Goal: Contribute content: Contribute content

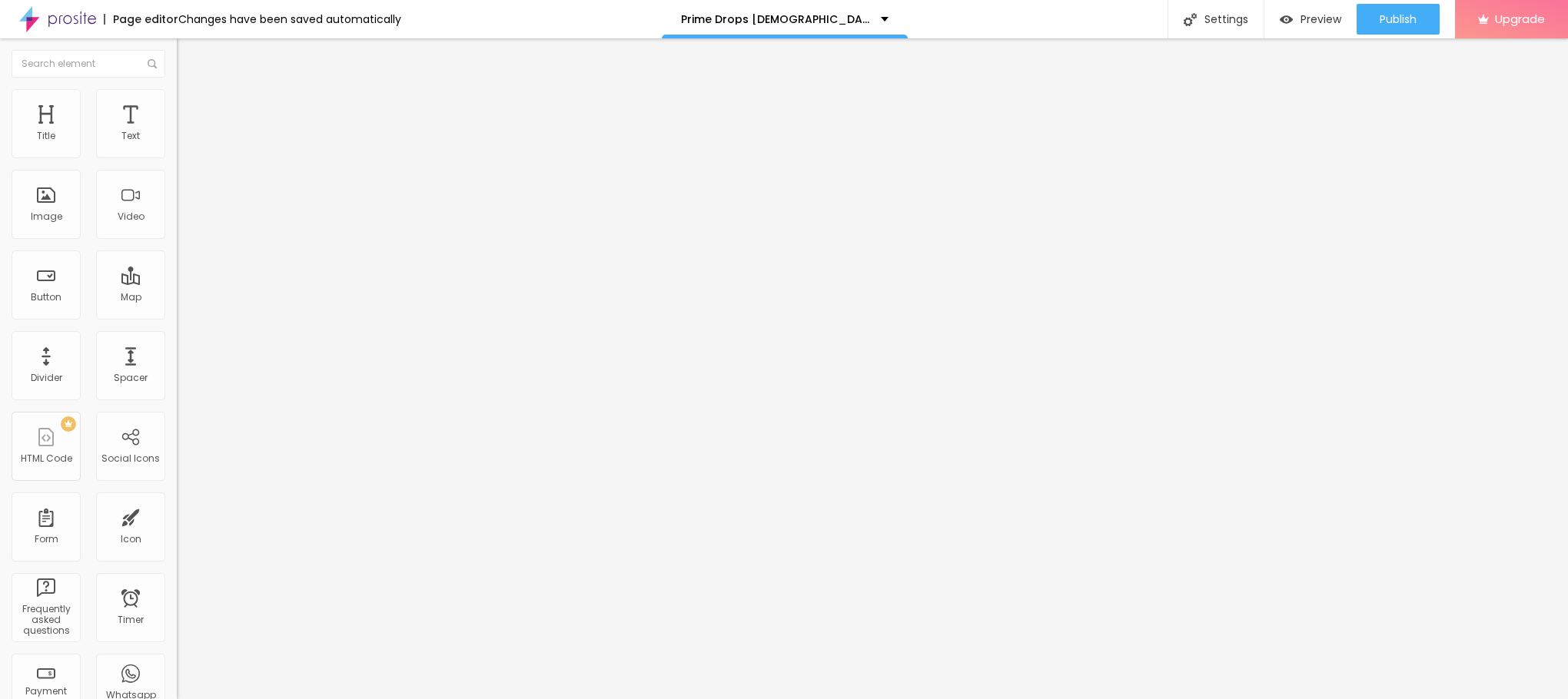
click at [176, 132] on span "Add image" at bounding box center [208, 126] width 63 height 13
click at [245, 698] on div "Subindo 0/1 arquivos" at bounding box center [784, 704] width 1568 height 9
click at [236, 698] on div "Subindo 1/1 arquivos" at bounding box center [784, 704] width 1568 height 9
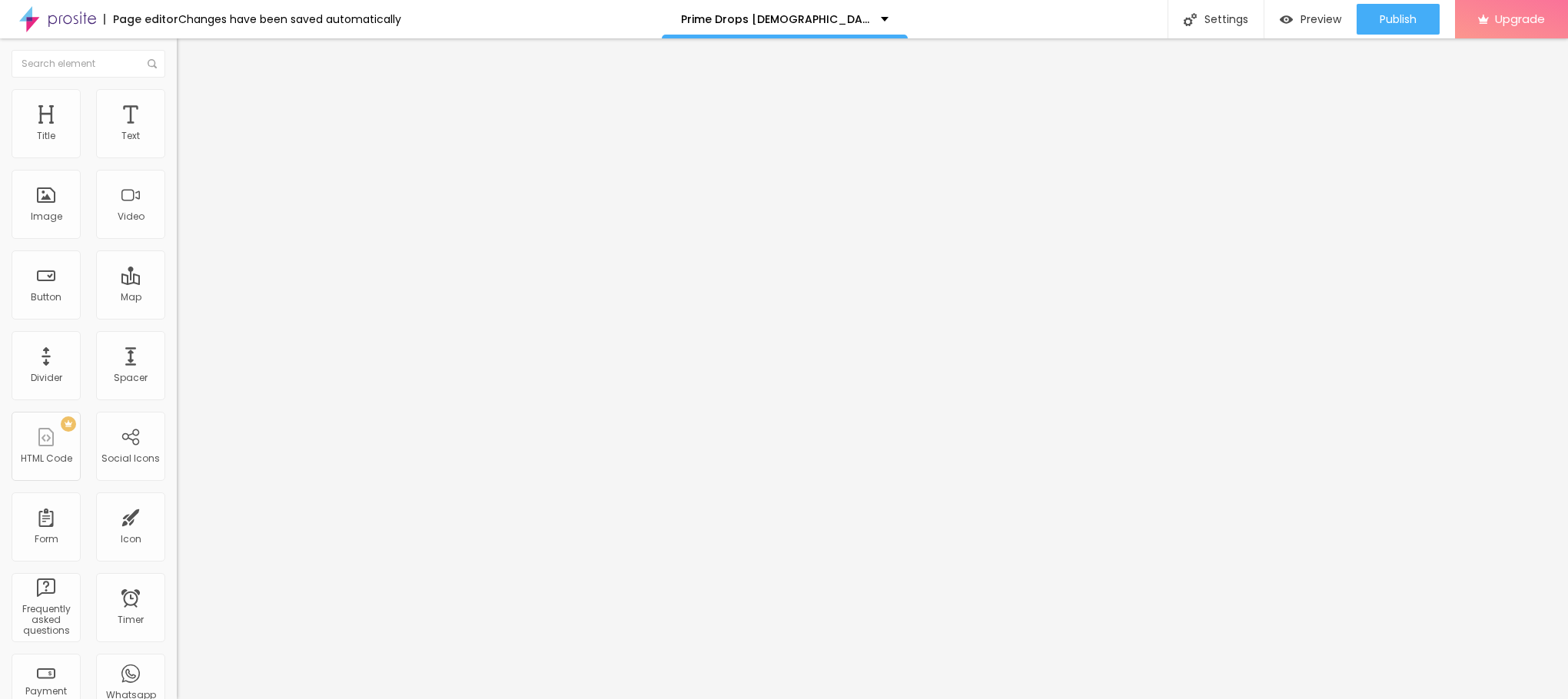
click at [176, 97] on img at bounding box center [183, 96] width 13 height 13
type input "95"
type input "90"
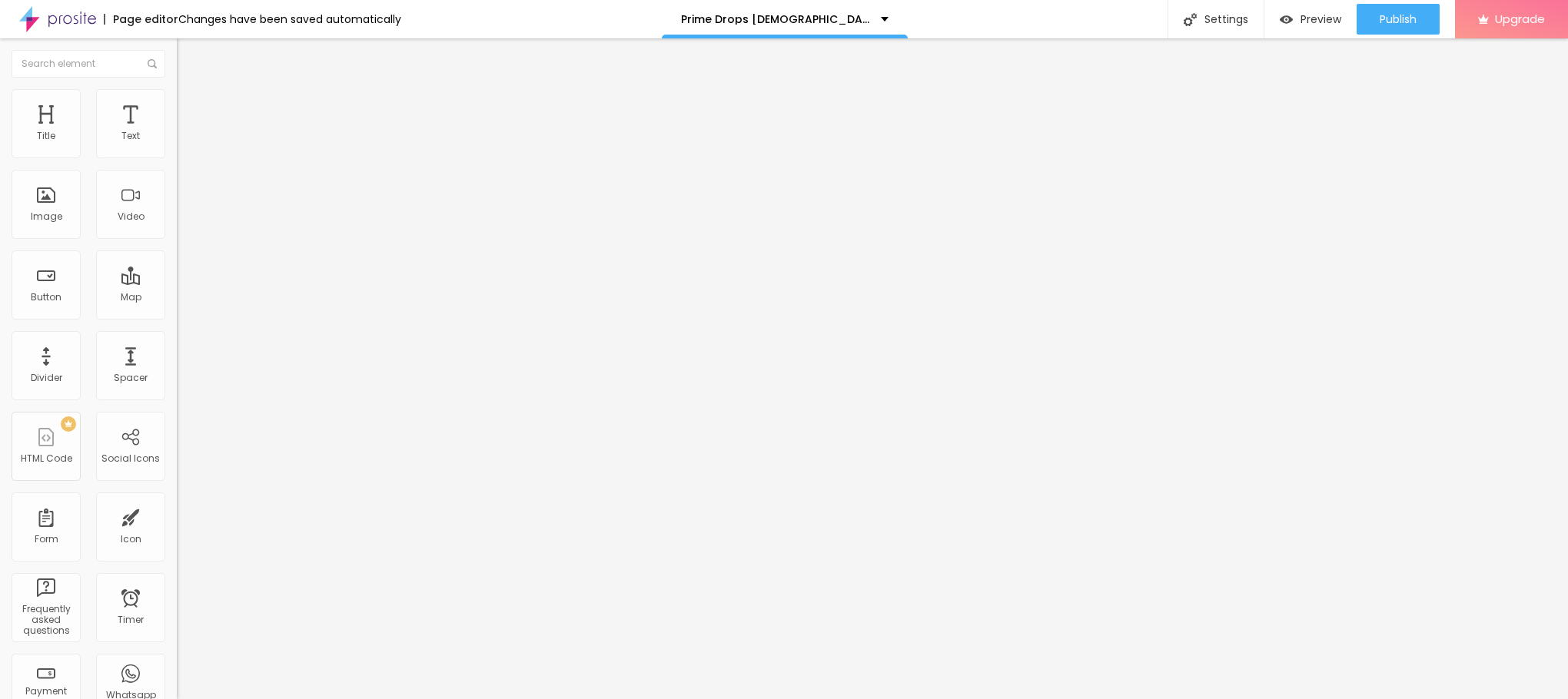
type input "90"
type input "85"
type input "80"
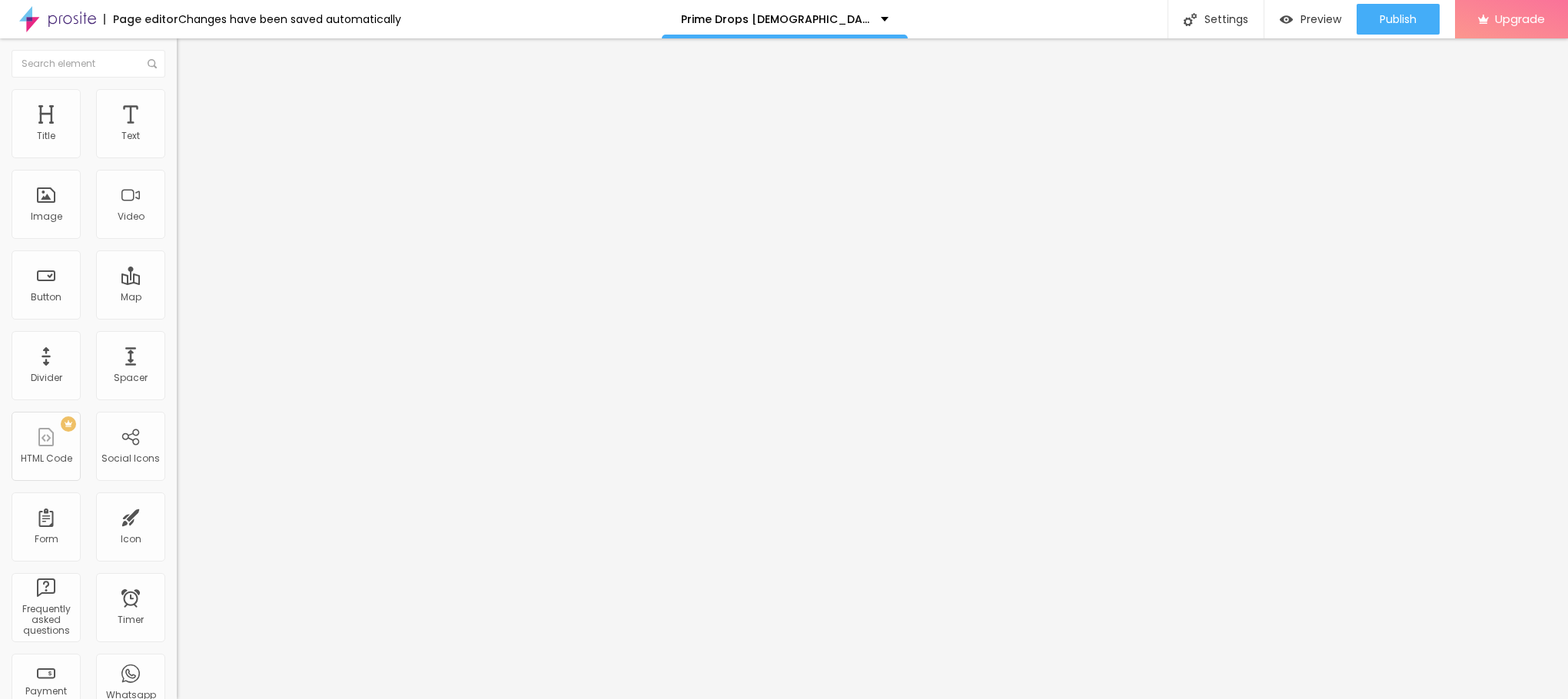
type input "75"
type input "65"
type input "60"
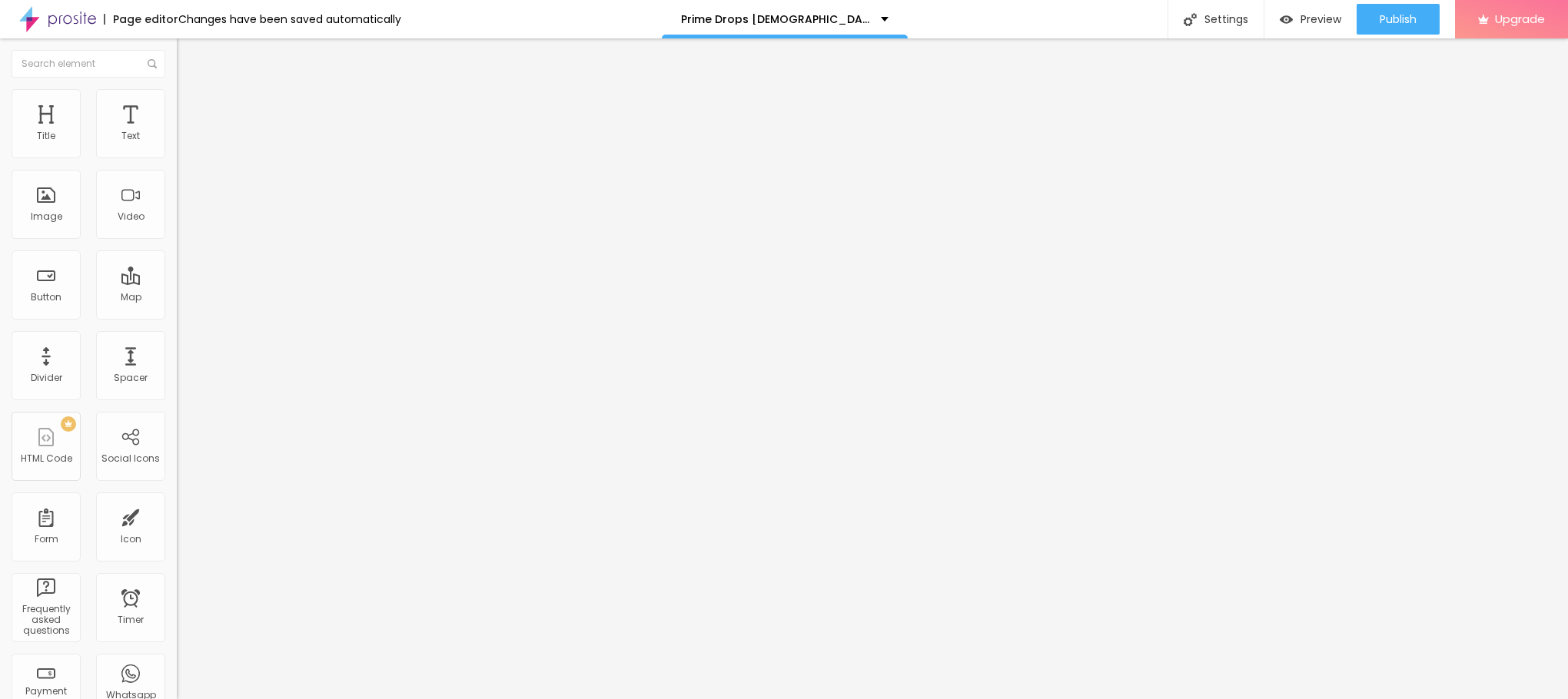
type input "60"
type input "55"
type input "50"
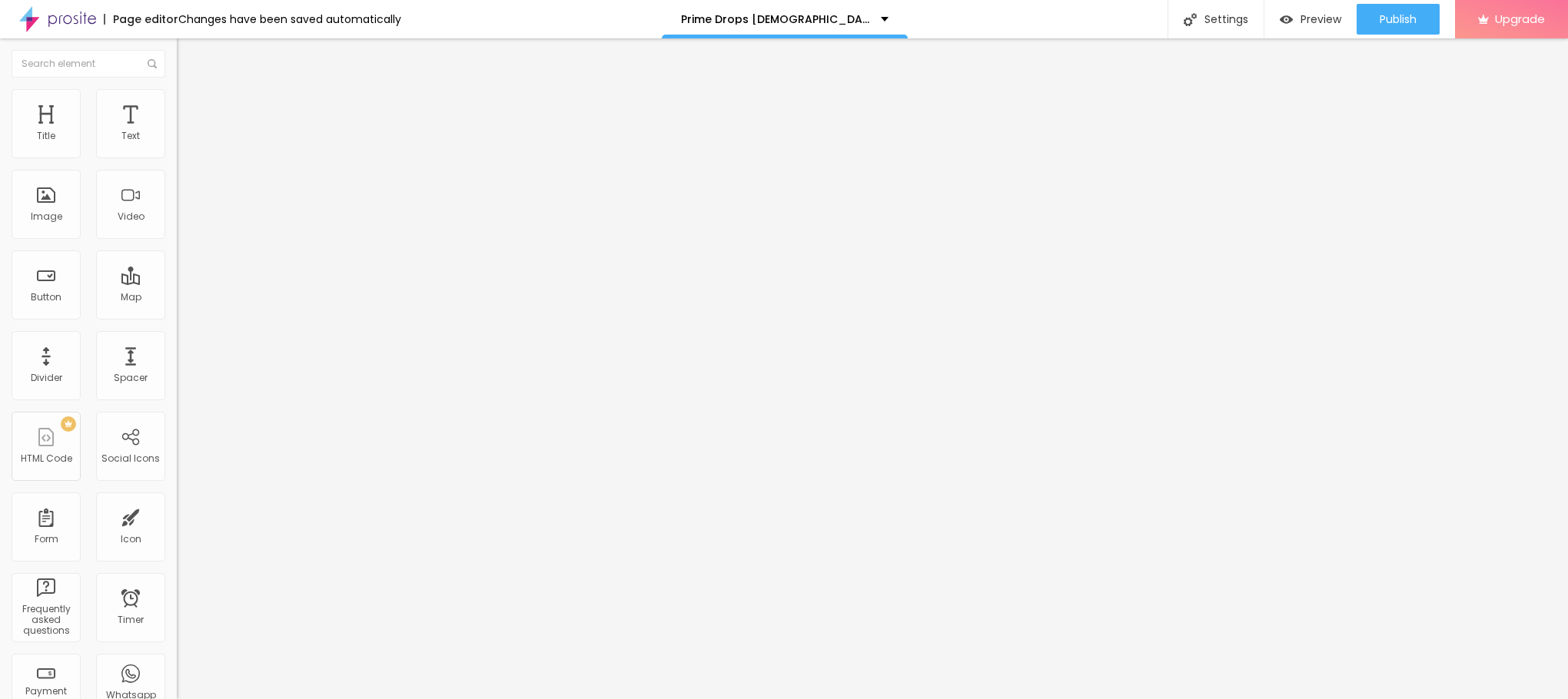
type input "45"
drag, startPoint x: 159, startPoint y: 171, endPoint x: 74, endPoint y: 169, distance: 85.0
type input "45"
click at [176, 157] on input "range" at bounding box center [225, 152] width 99 height 13
click at [176, 88] on img at bounding box center [183, 80] width 13 height 13
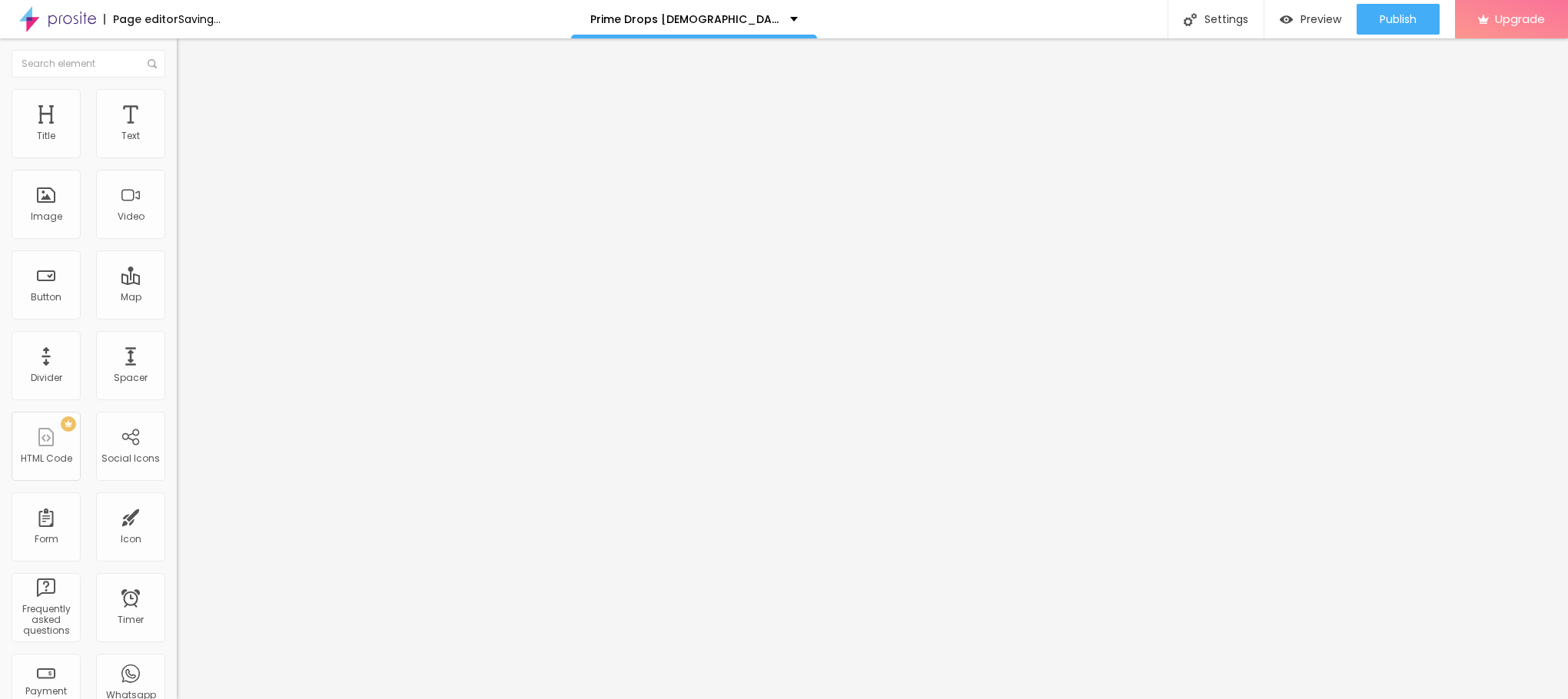
drag, startPoint x: 56, startPoint y: 418, endPoint x: 0, endPoint y: 418, distance: 56.0
click at [176, 351] on div "Change image Image description (Alt) Align Aspect Ratio Original Cinema 16:9 De…" at bounding box center [264, 236] width 176 height 231
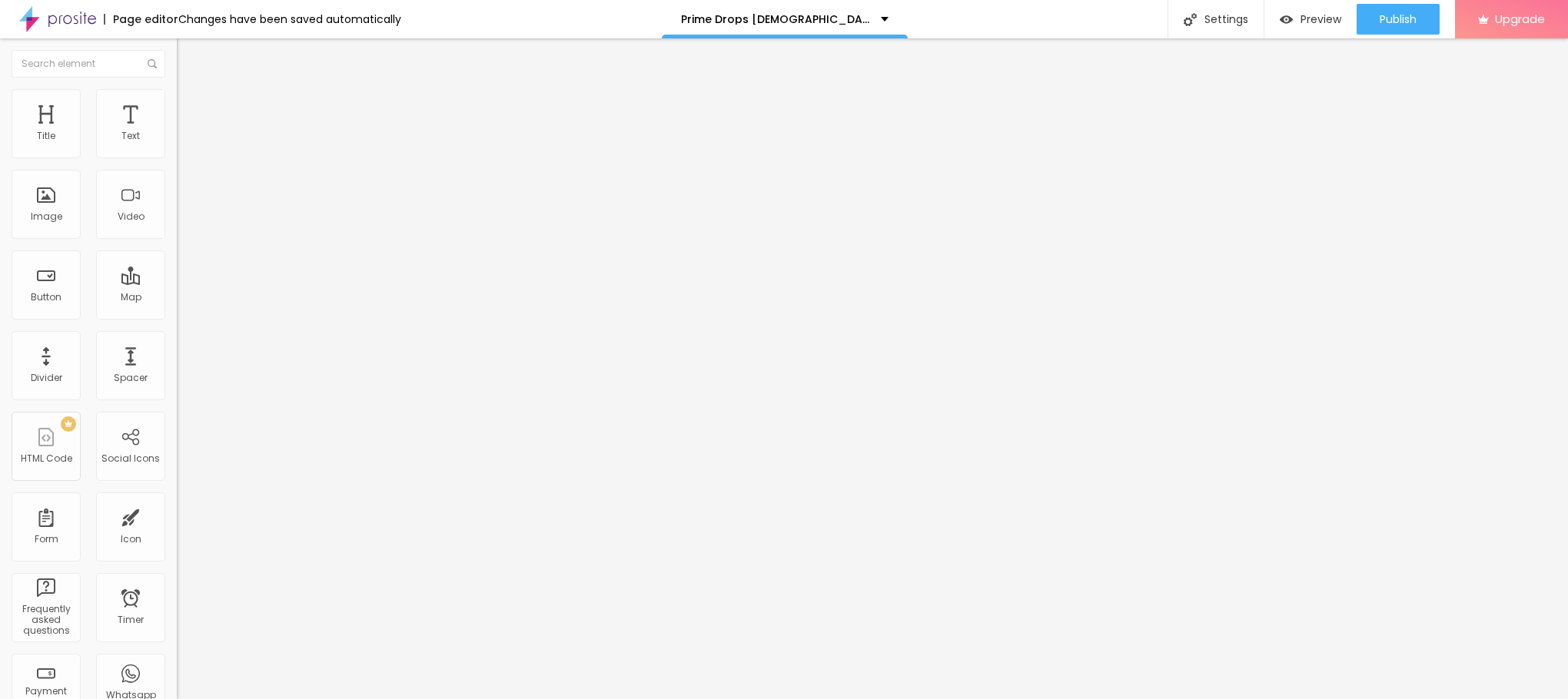
paste input "[URL][DOMAIN_NAME]"
type input "[URL][DOMAIN_NAME]"
drag, startPoint x: 90, startPoint y: 176, endPoint x: 0, endPoint y: 164, distance: 90.8
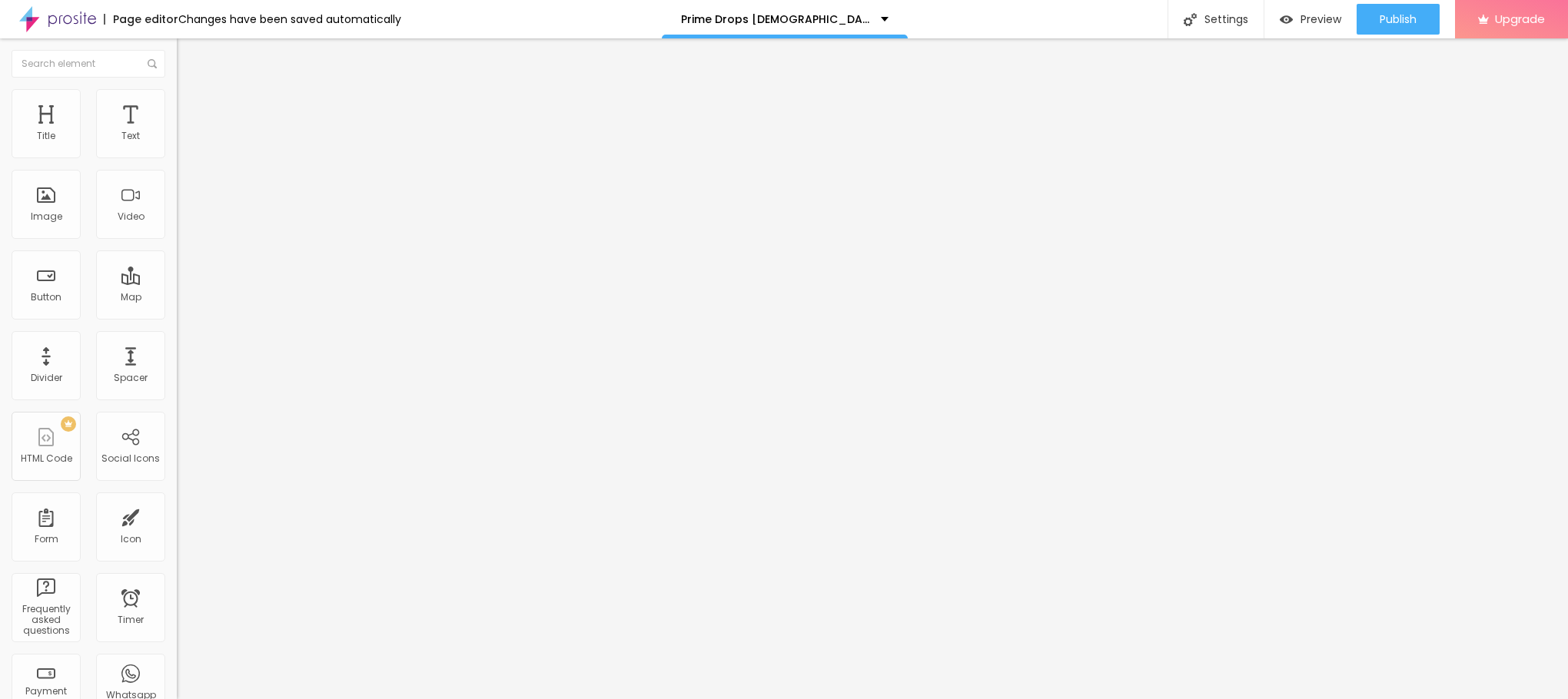
click at [176, 164] on div "Text Click me Align Size Default Small Default Big Link URL https:// Open in ne…" at bounding box center [264, 232] width 176 height 224
paste input "😍👇SHOP NOW😍👇"
type input "😍👇SHOP NOW😍👇"
click at [176, 238] on span "Default" at bounding box center [193, 235] width 33 height 13
drag, startPoint x: 113, startPoint y: 298, endPoint x: 106, endPoint y: 260, distance: 38.6
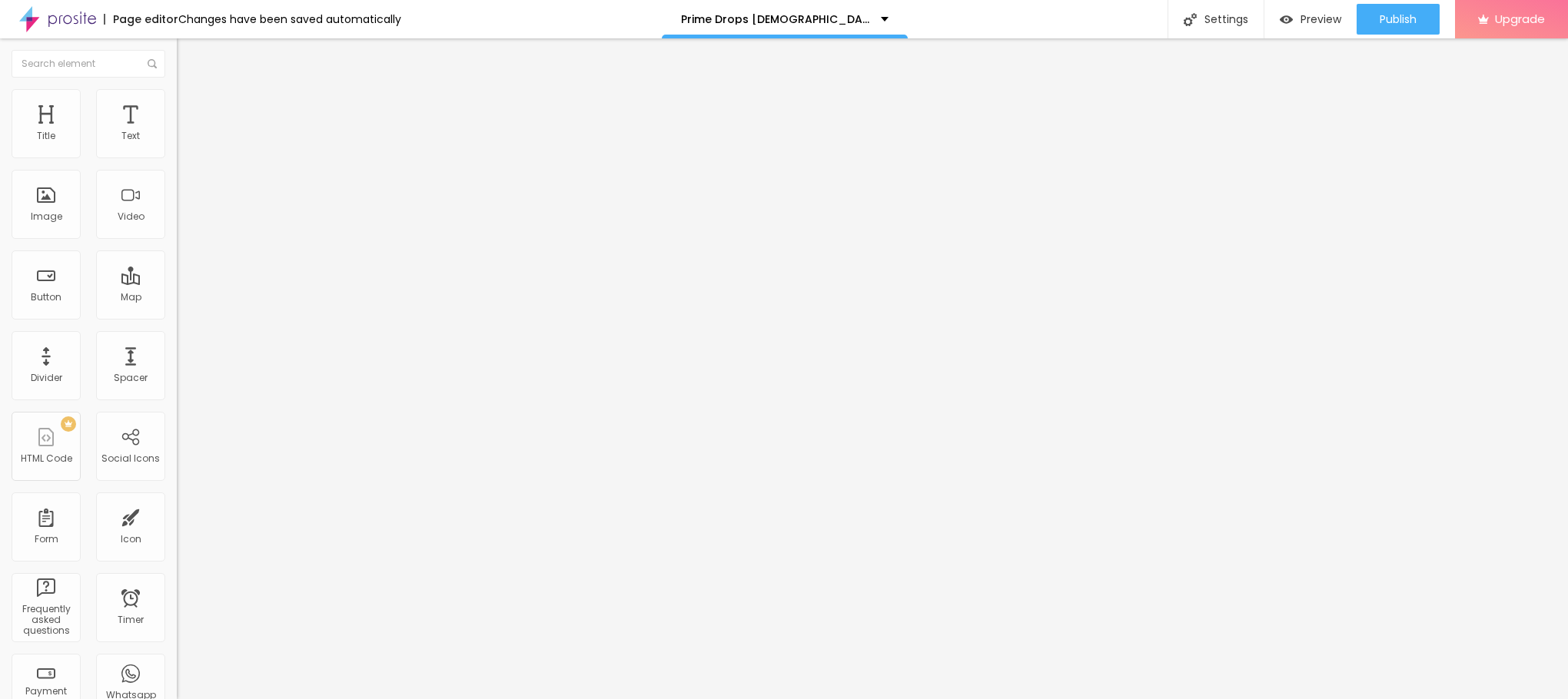
click at [176, 260] on ul "Small Default Big" at bounding box center [264, 257] width 176 height 33
click at [176, 251] on span "Small" at bounding box center [190, 244] width 28 height 13
click at [183, 223] on icon "button" at bounding box center [187, 218] width 9 height 9
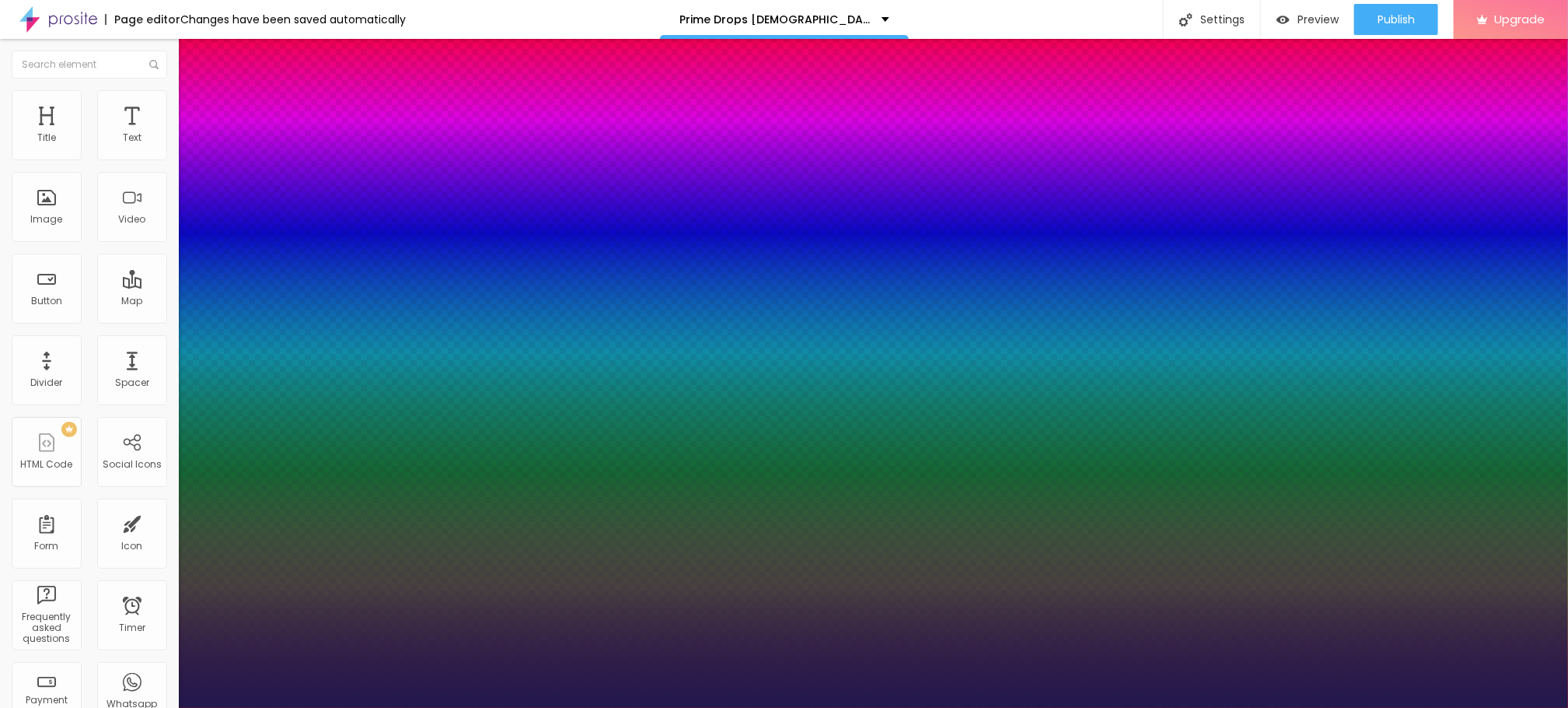
type input "1"
type input "19"
type input "1"
type input "32"
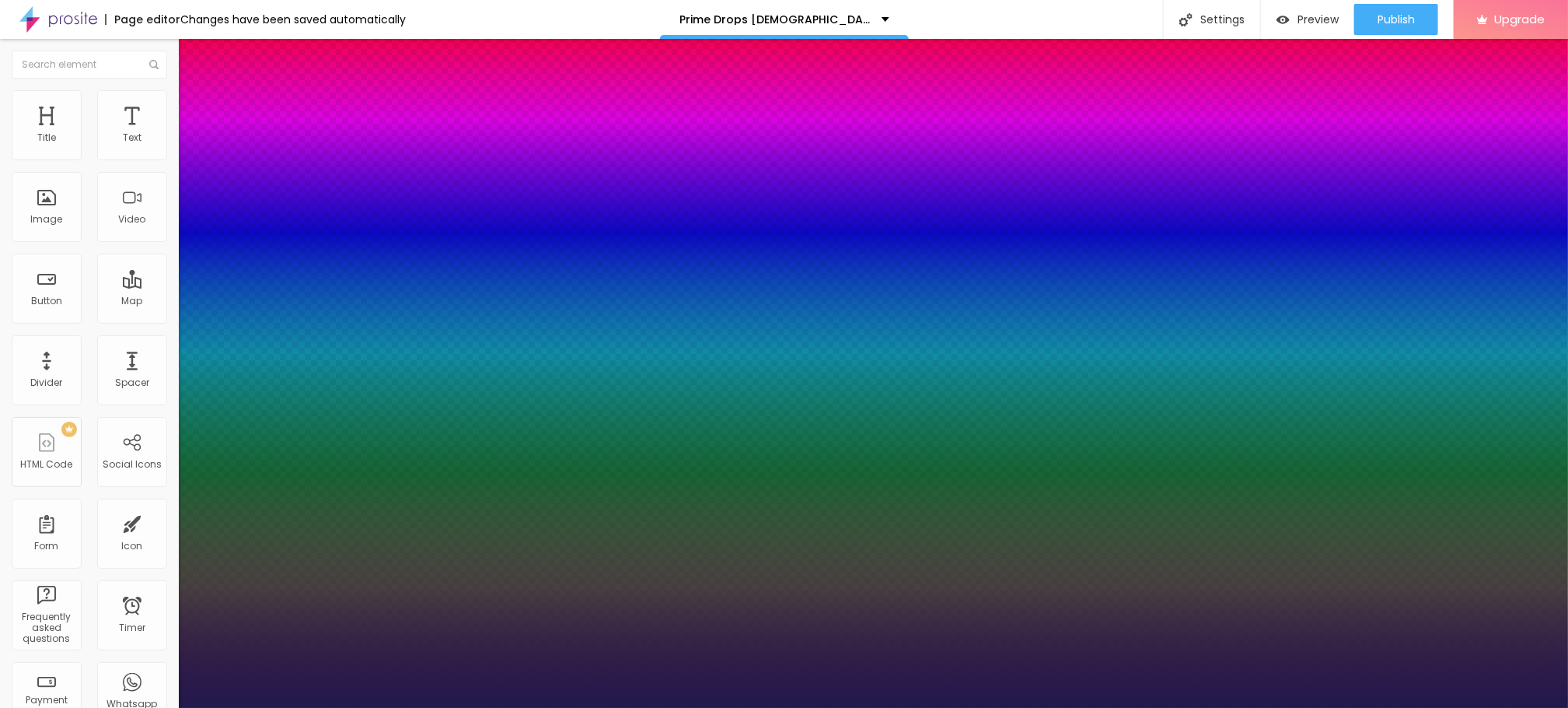
type input "32"
type input "1"
type input "33"
type input "1"
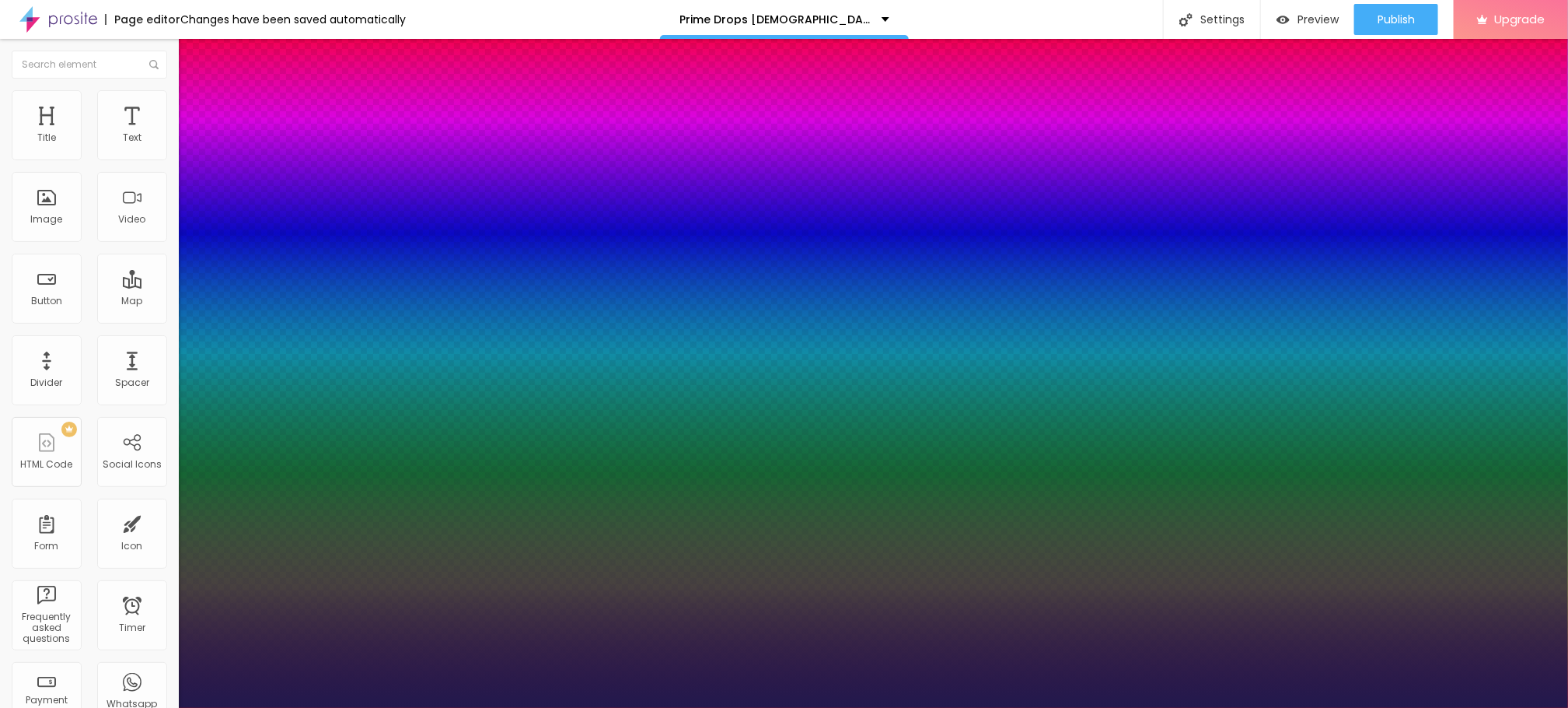
type input "37"
type input "1"
type input "38"
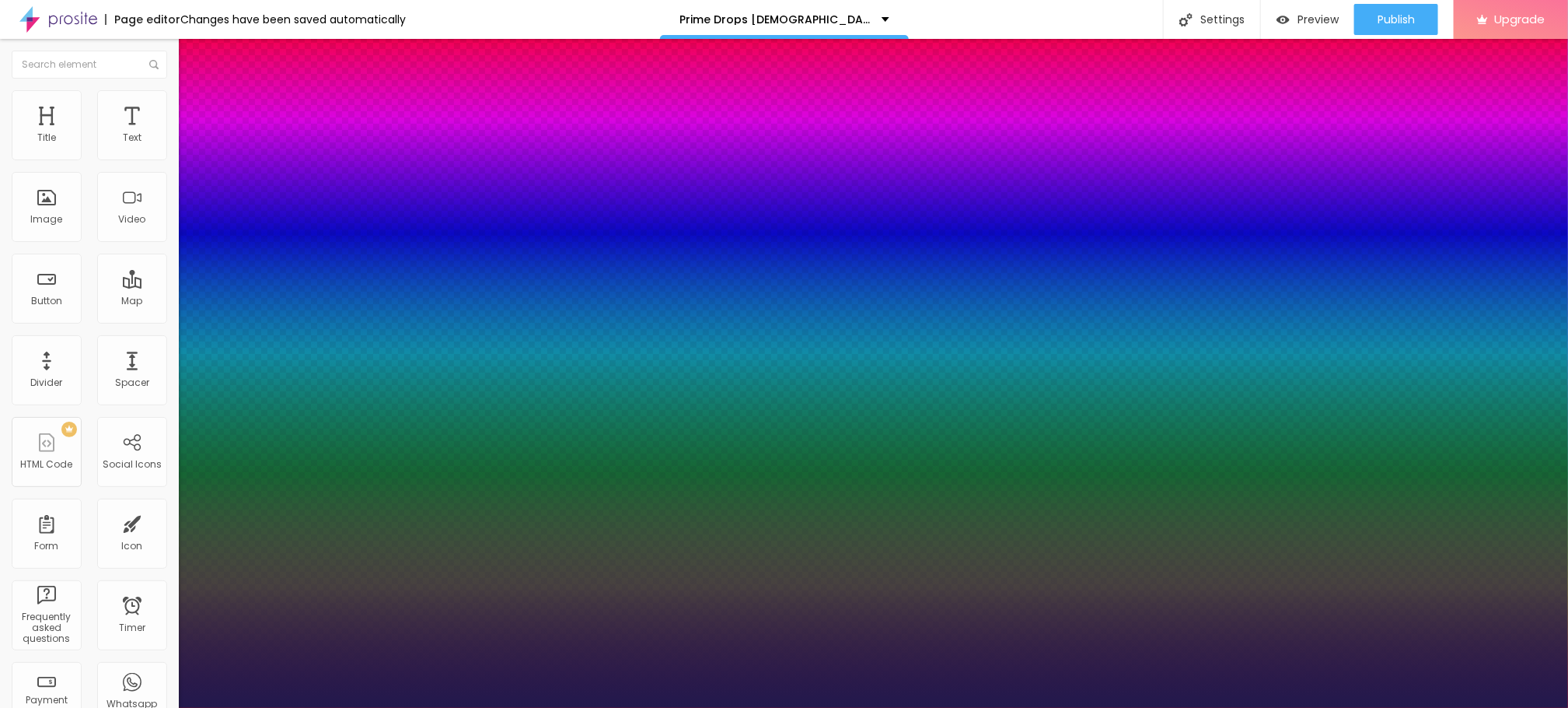
type input "1"
type input "40"
type input "1"
type input "41"
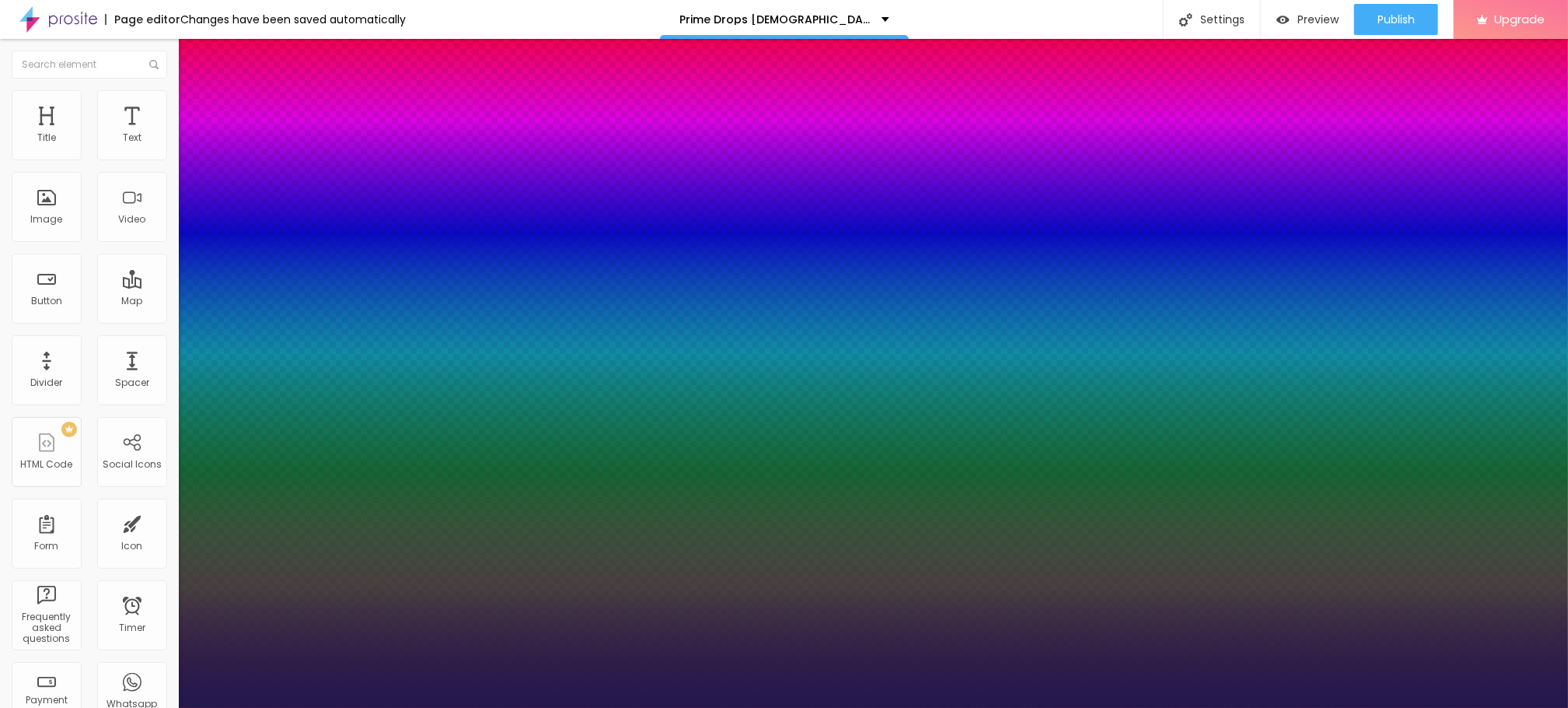
type input "41"
type input "1"
type input "43"
type input "1"
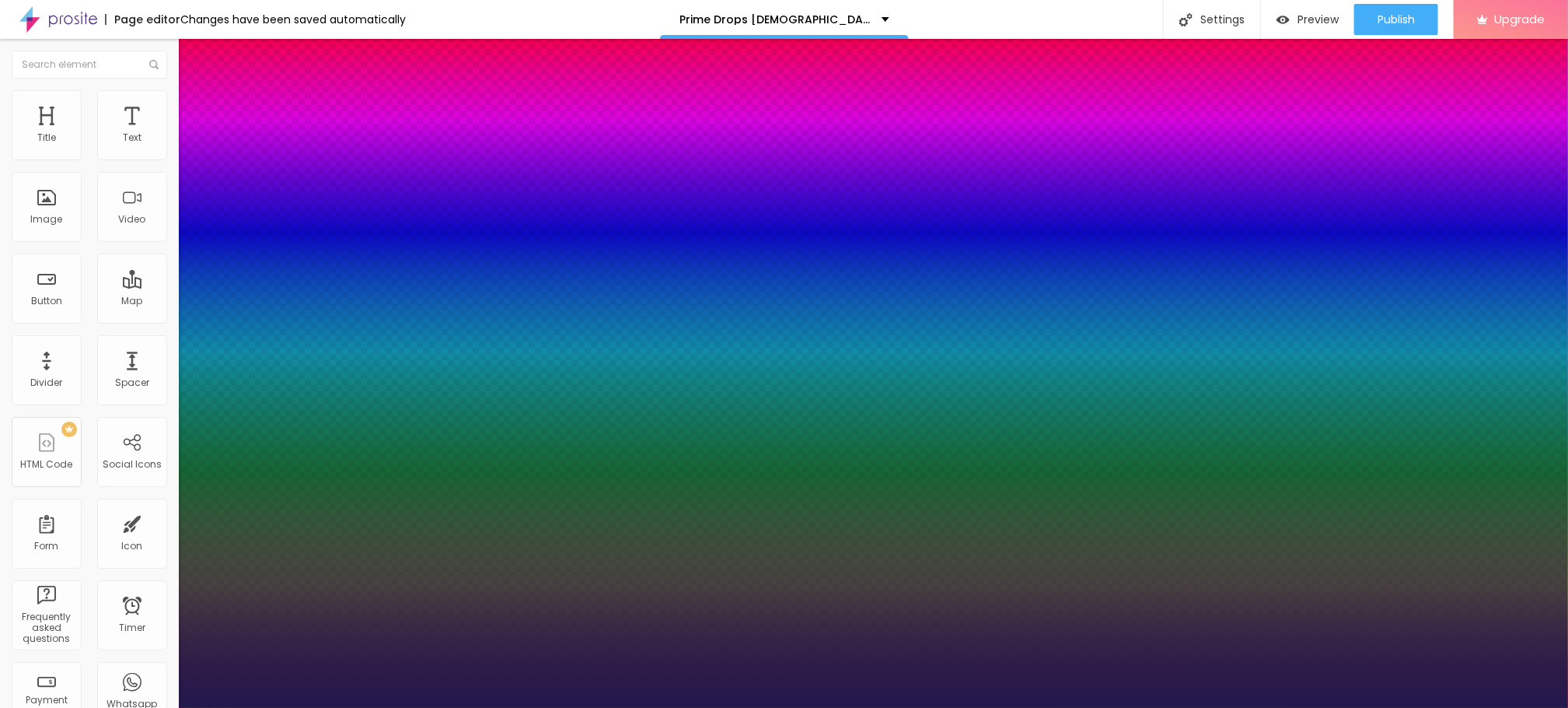
type input "47"
type input "1"
drag, startPoint x: 211, startPoint y: 437, endPoint x: 248, endPoint y: 440, distance: 37.1
type input "47"
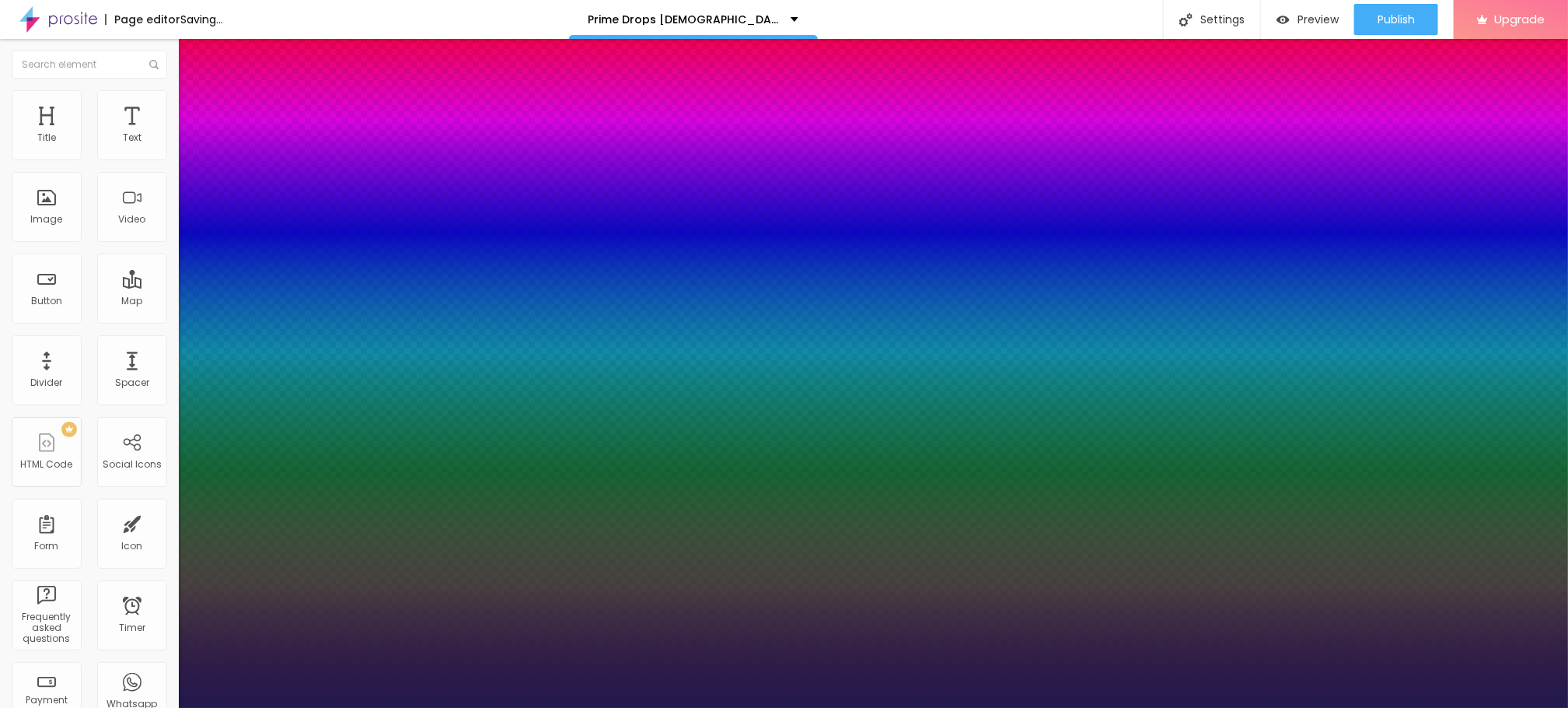
type input "1"
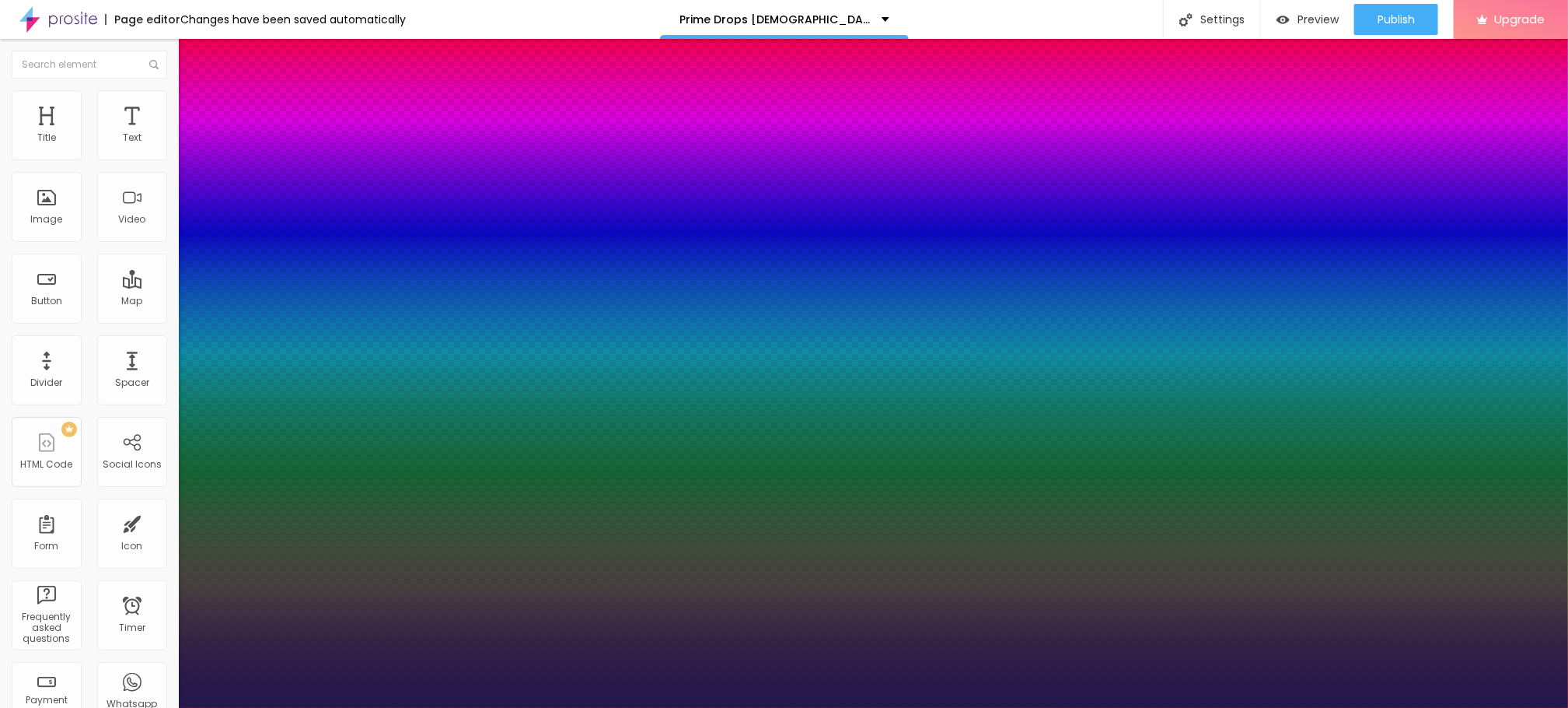
click at [852, 707] on div at bounding box center [784, 708] width 1568 height 0
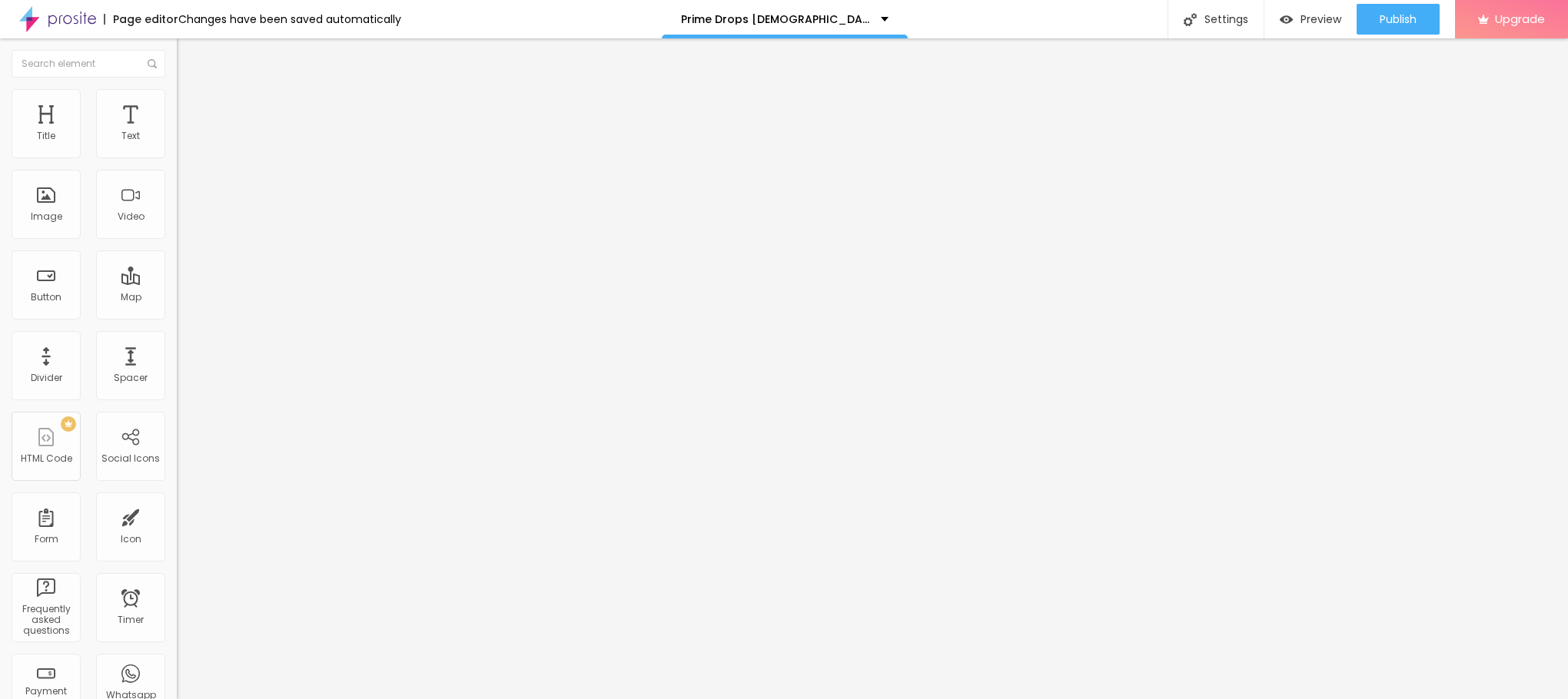
click at [183, 143] on icon "button" at bounding box center [187, 138] width 9 height 9
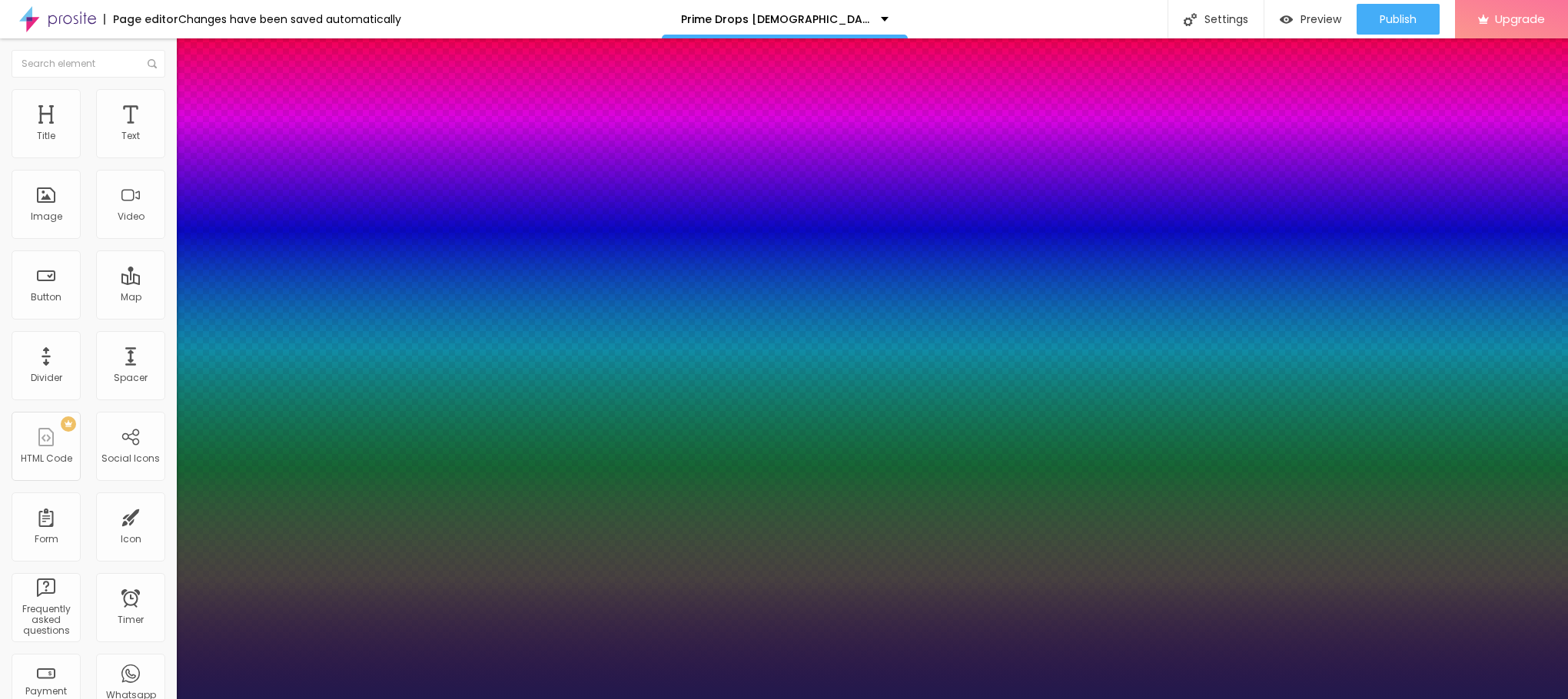
type input "1"
type input "14"
type input "1"
type input "17"
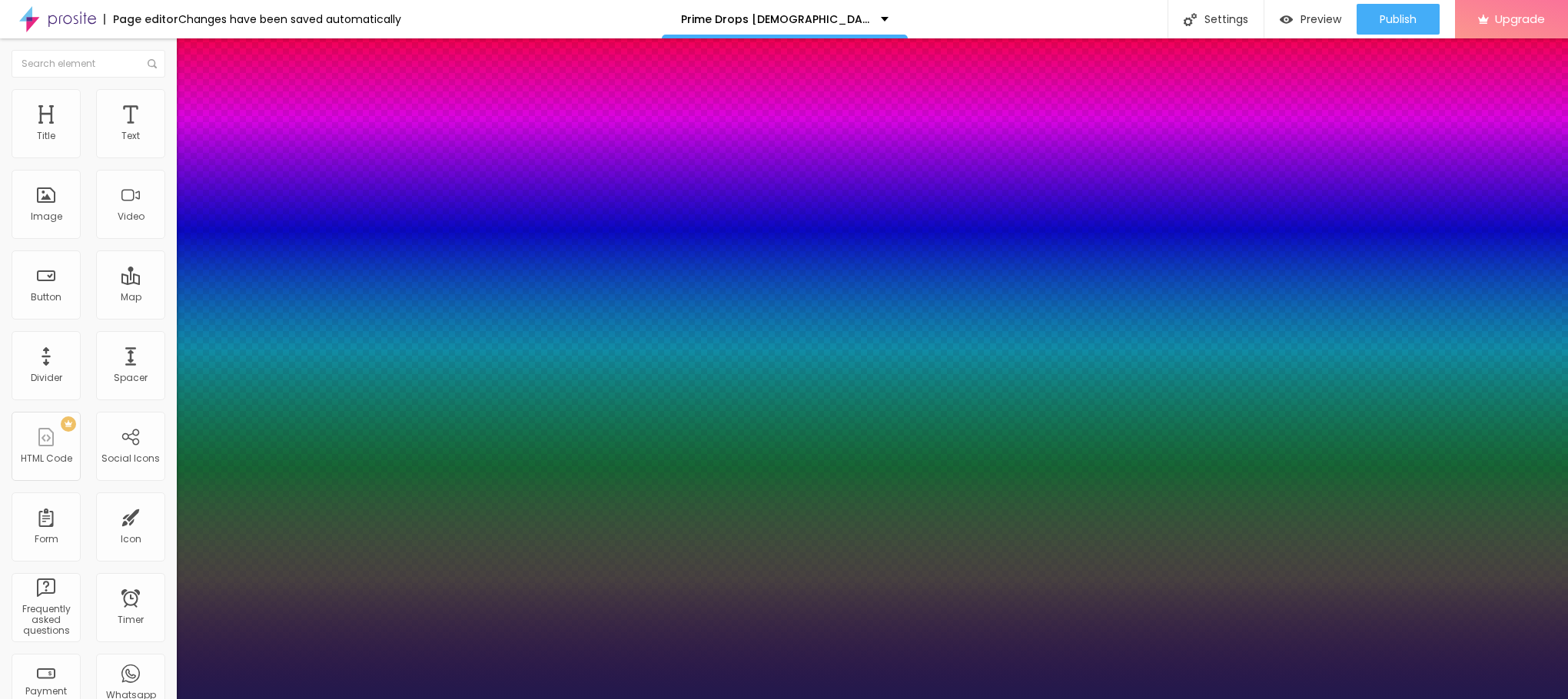
type input "17"
type input "1"
type input "18"
type input "1"
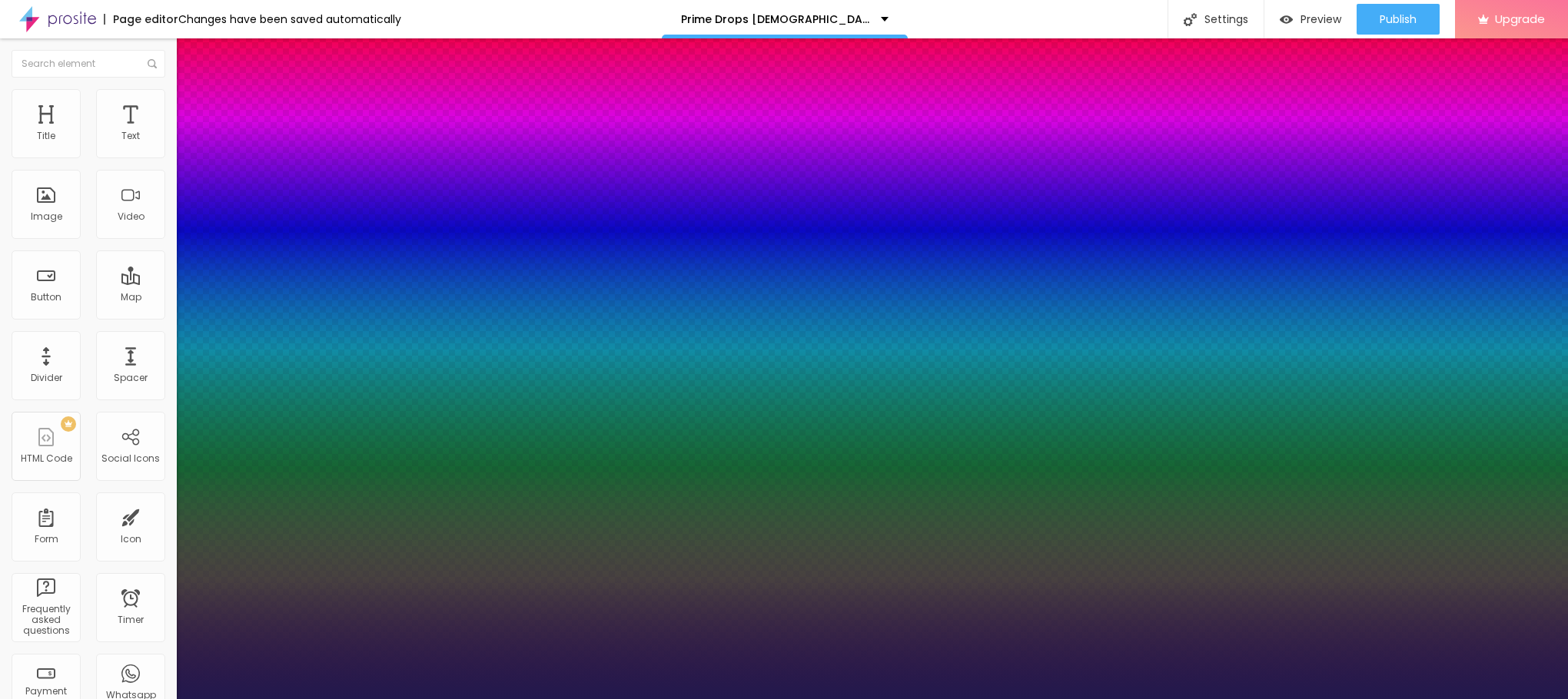
type input "20"
type input "1"
type input "24"
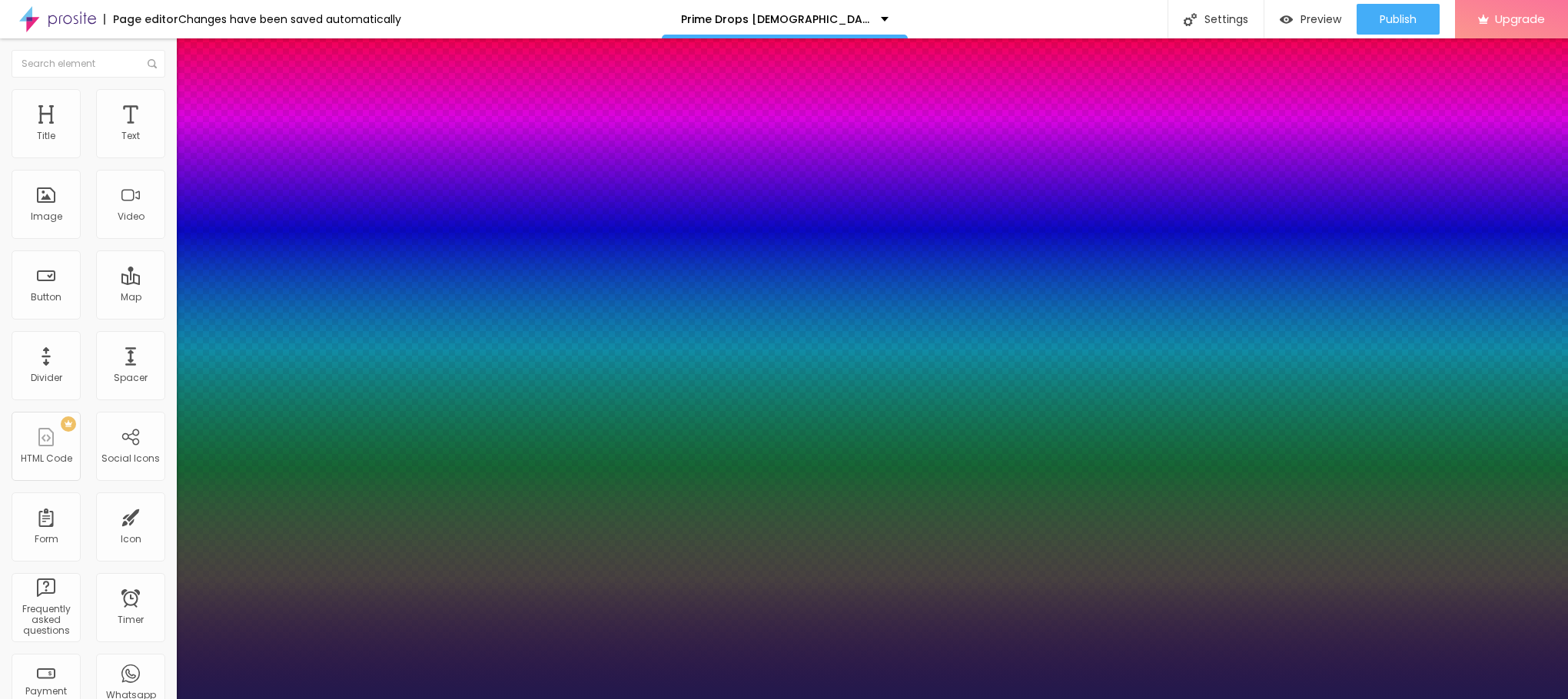
type input "1"
type input "26"
type input "1"
drag, startPoint x: 205, startPoint y: 261, endPoint x: 220, endPoint y: 260, distance: 15.0
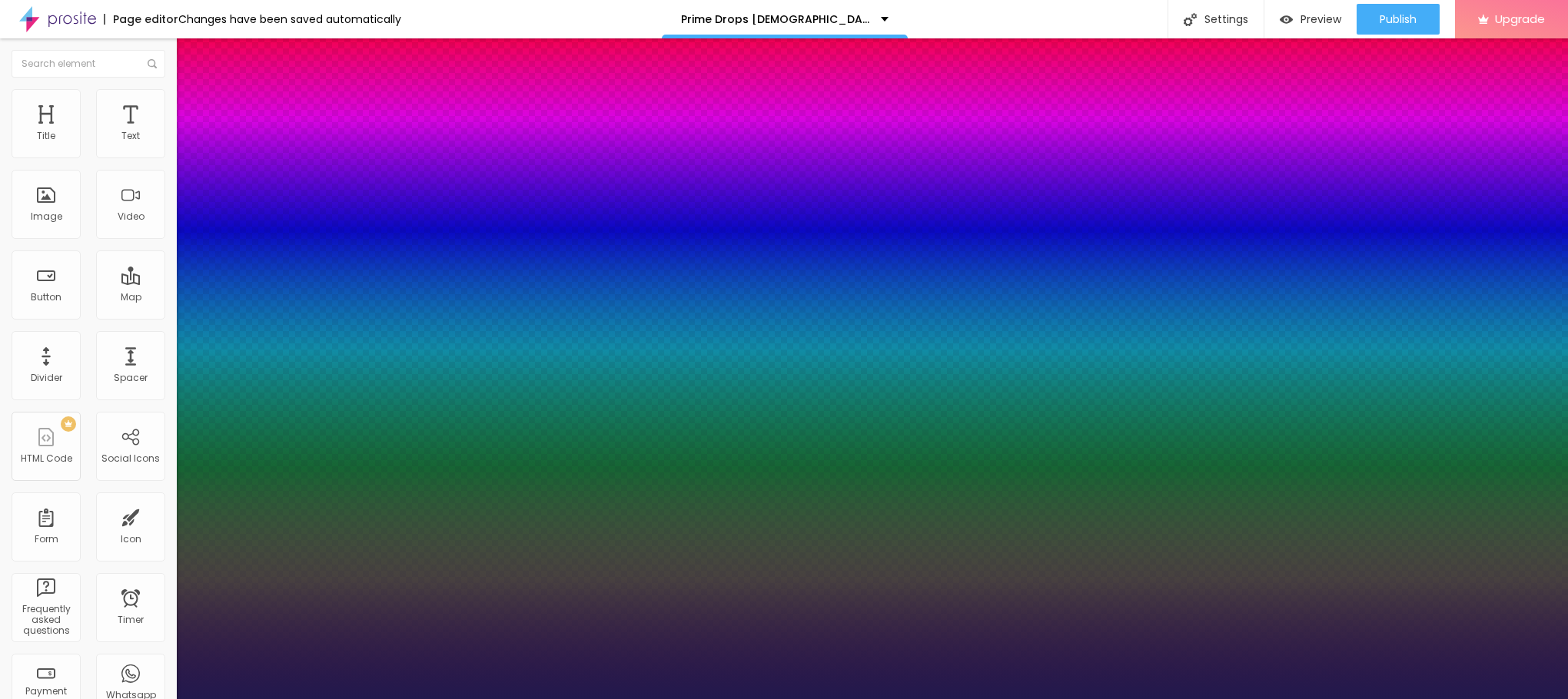
type input "26"
click at [524, 698] on div at bounding box center [784, 699] width 1568 height 0
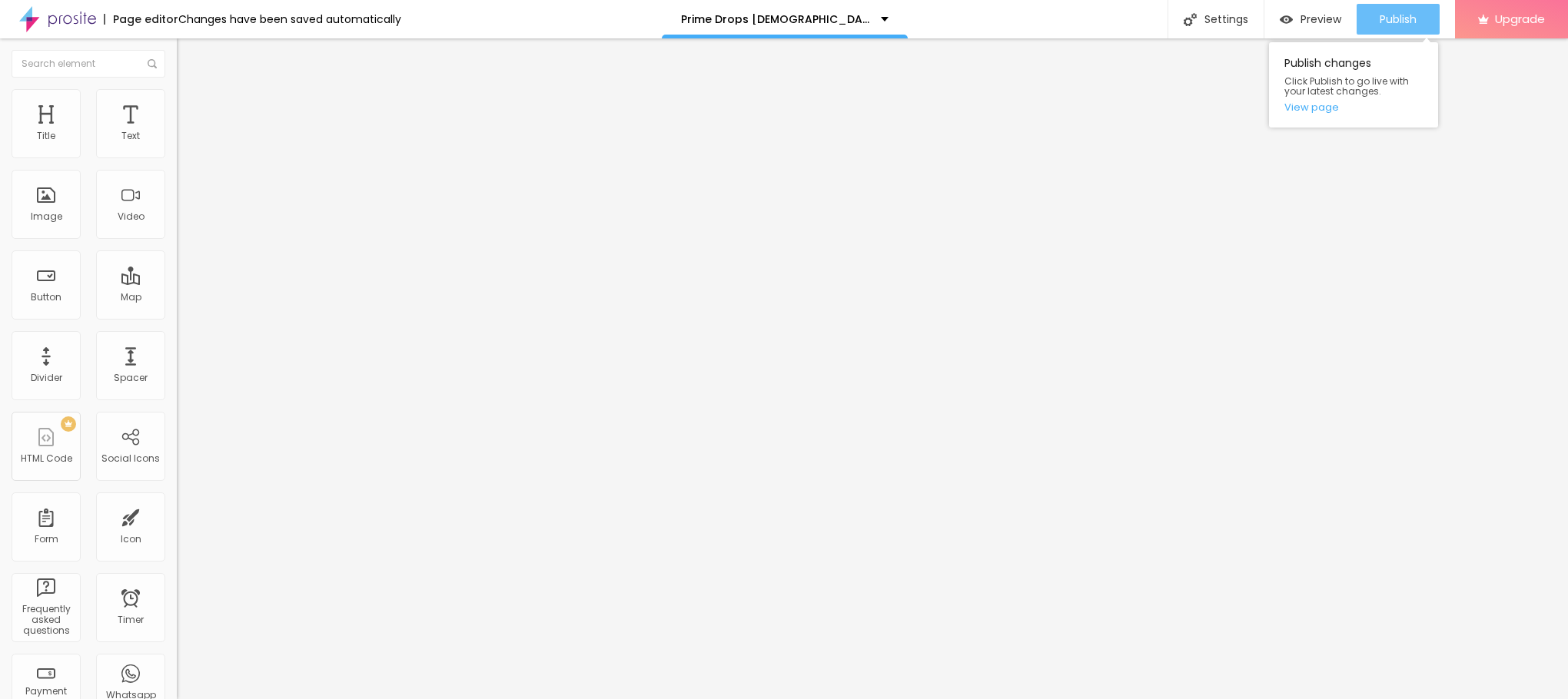
click at [1400, 14] on span "Publish" at bounding box center [1398, 20] width 37 height 13
click at [1327, 112] on link "View page" at bounding box center [1353, 107] width 138 height 10
click at [188, 51] on div "Edit Text" at bounding box center [223, 56] width 70 height 13
